Goal: Task Accomplishment & Management: Manage account settings

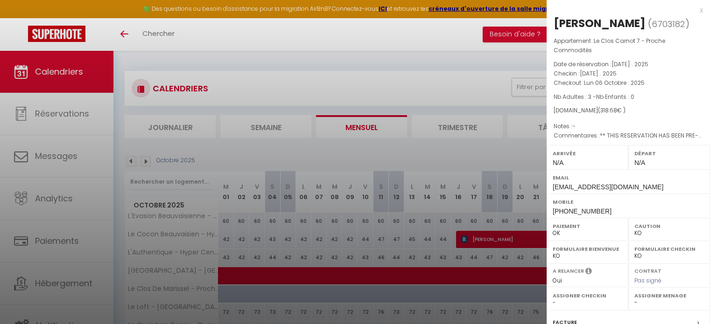
select select "KO"
select select "0"
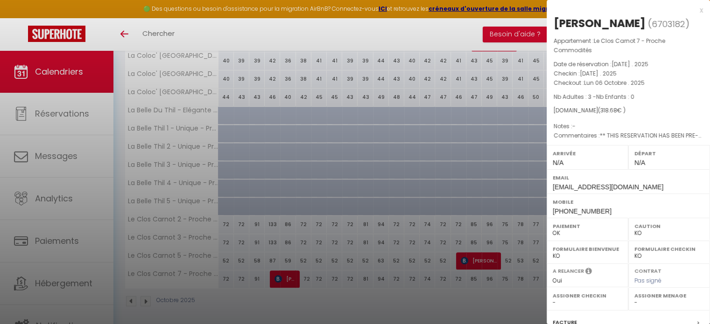
click at [49, 71] on div at bounding box center [355, 162] width 710 height 324
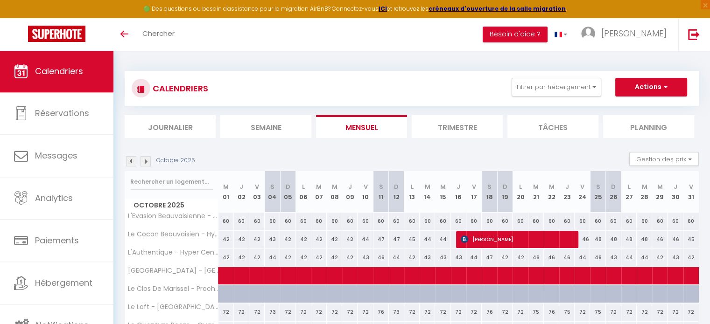
click at [56, 69] on span "Calendriers" at bounding box center [59, 71] width 48 height 12
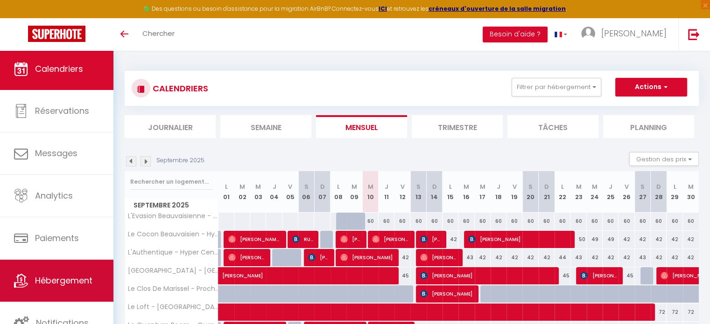
click at [71, 291] on link "Hébergement" at bounding box center [56, 281] width 113 height 42
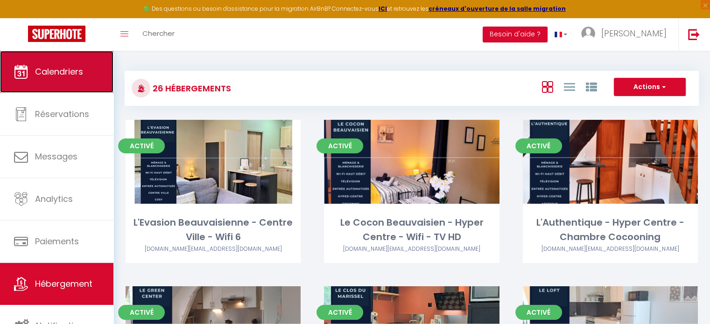
click at [56, 58] on link "Calendriers" at bounding box center [56, 72] width 113 height 42
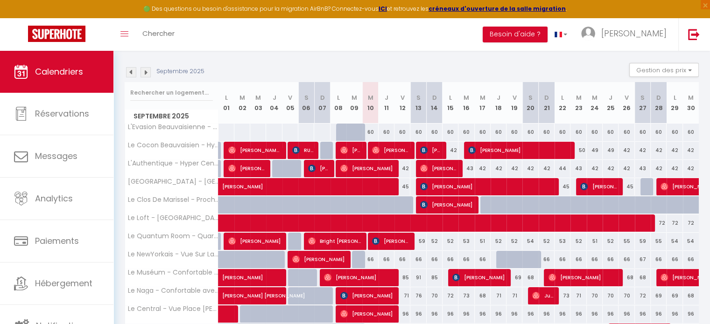
scroll to position [89, 0]
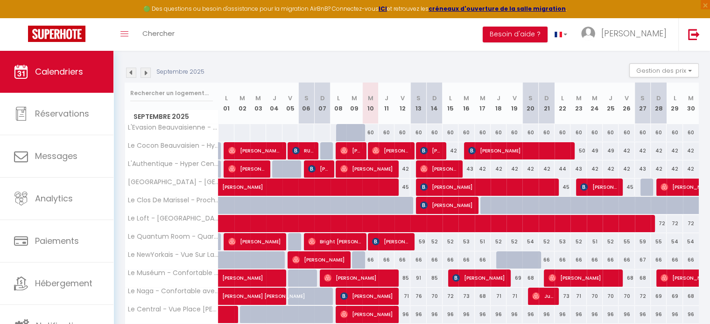
click at [149, 72] on img at bounding box center [145, 73] width 10 height 10
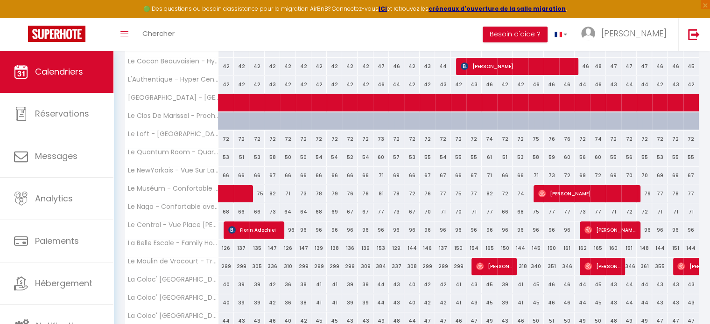
scroll to position [207, 0]
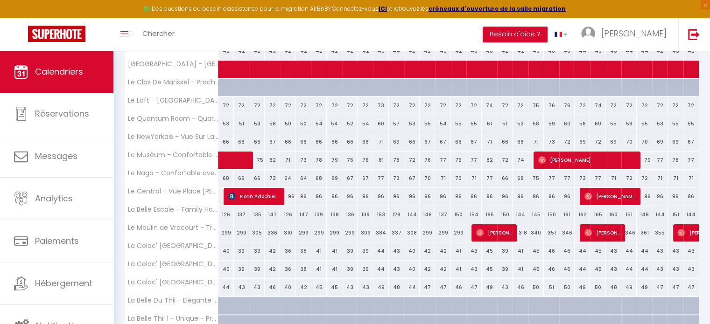
drag, startPoint x: 602, startPoint y: 174, endPoint x: 506, endPoint y: 133, distance: 104.7
click at [506, 133] on tbody "L'Evasion Beauvaisienne - Centre Ville - Wifi 6 60 60 60 60 60 60 60 60 60 60 60" at bounding box center [412, 199] width 574 height 387
click at [340, 27] on div "Toggle menubar Chercher BUTTON Besoin d'aide ? Pauline Paramètres Équipe" at bounding box center [385, 34] width 635 height 33
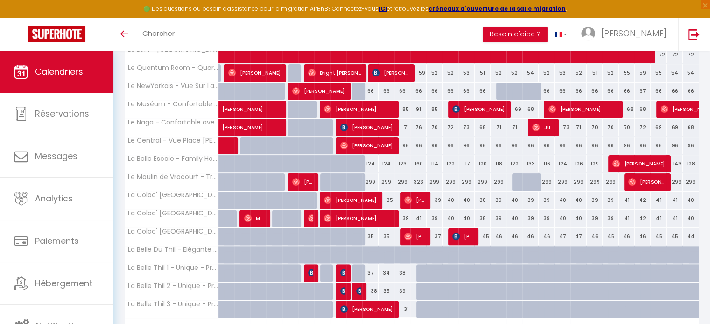
scroll to position [311, 0]
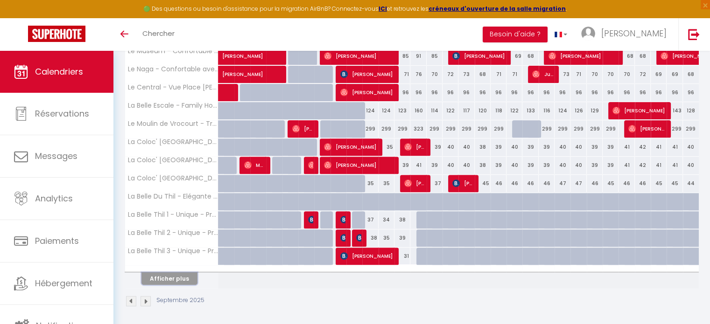
click at [179, 273] on button "Afficher plus" at bounding box center [169, 279] width 56 height 13
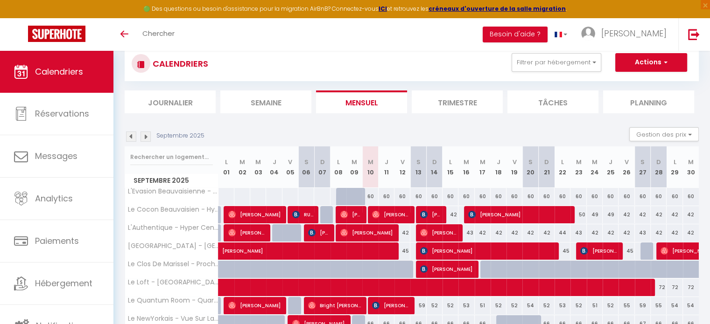
scroll to position [0, 0]
